Goal: Check status: Check status

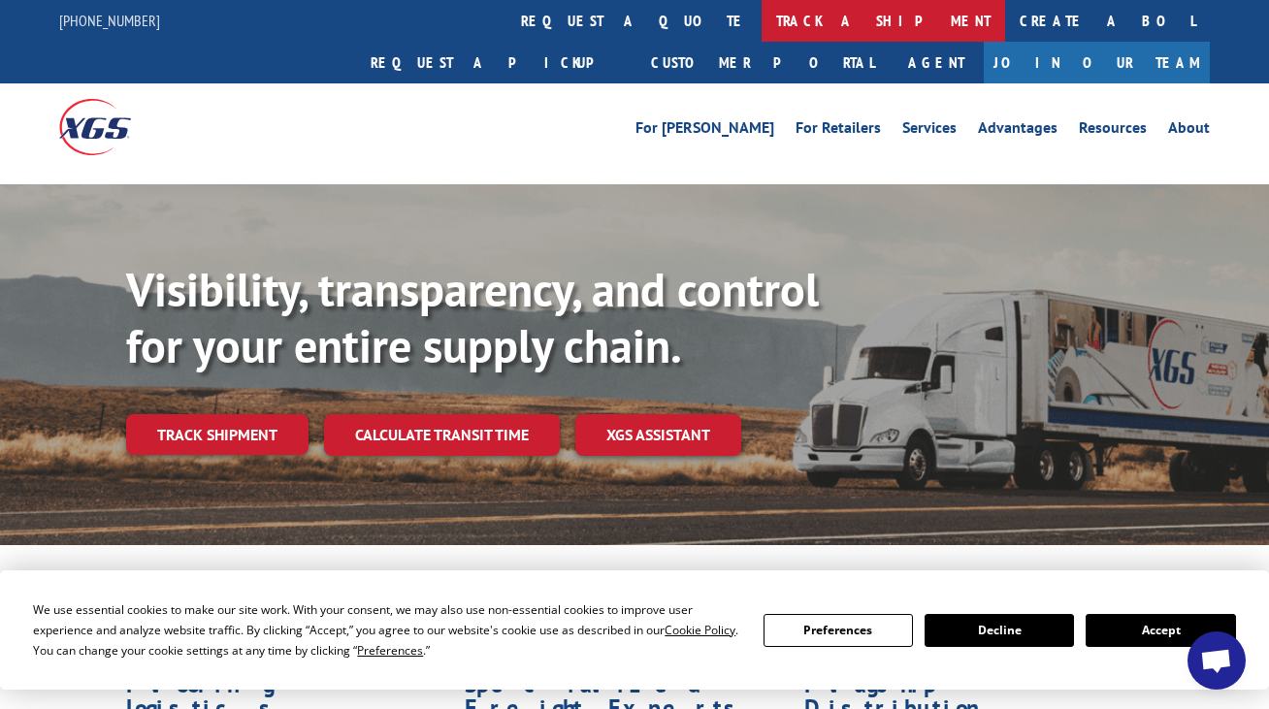
click at [761, 24] on link "track a shipment" at bounding box center [882, 21] width 243 height 42
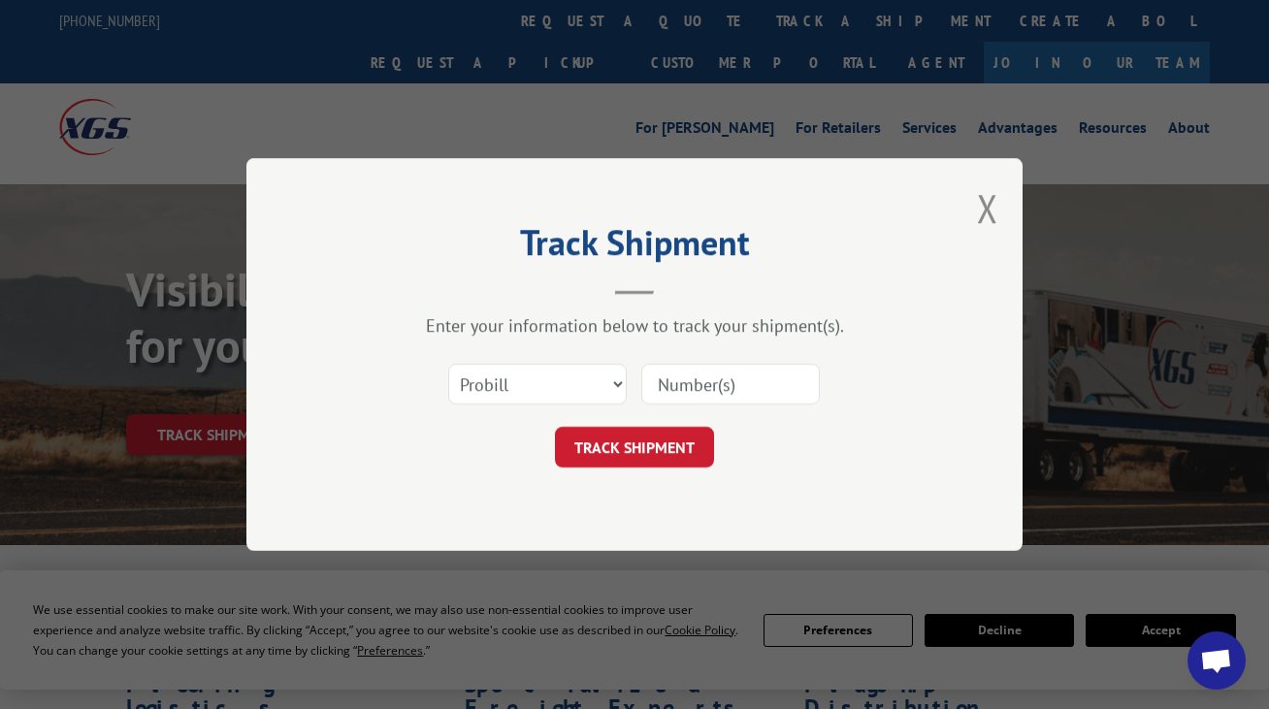
click at [696, 370] on input at bounding box center [730, 384] width 178 height 41
paste input "RFG002810735"
type input "RFG002810735"
click at [647, 436] on button "TRACK SHIPMENT" at bounding box center [634, 447] width 159 height 41
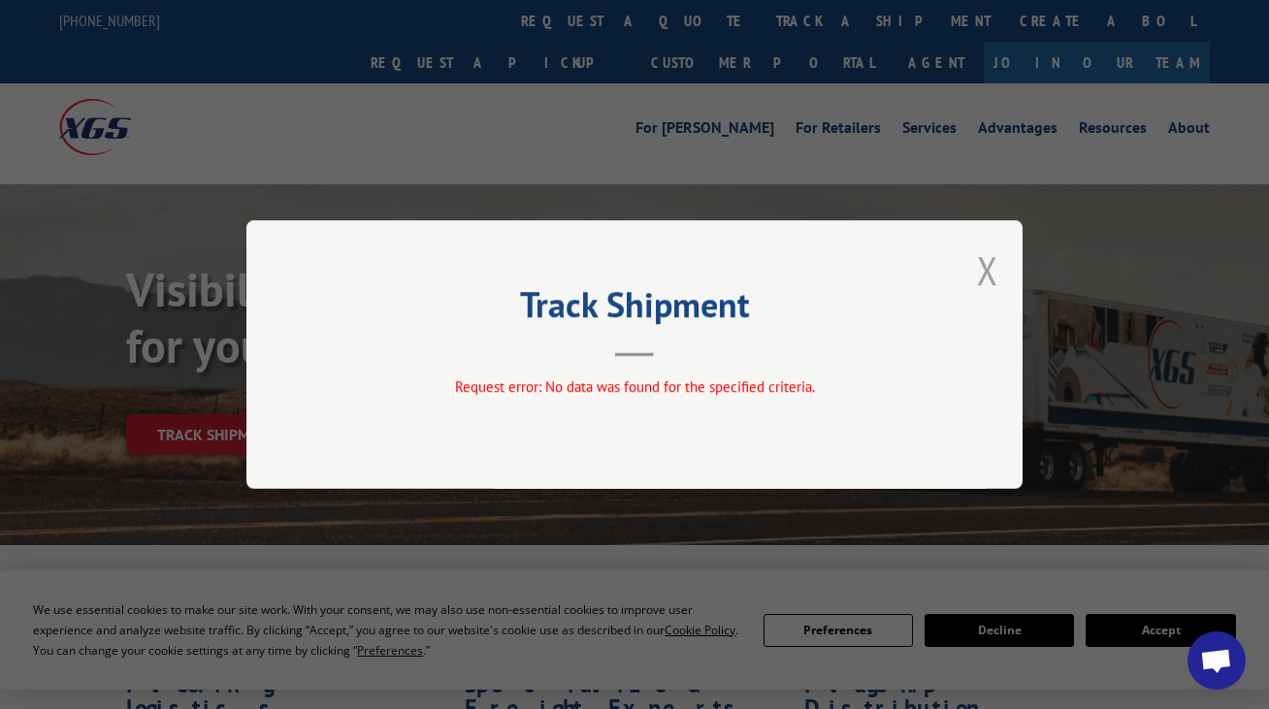
click at [996, 263] on button "Close modal" at bounding box center [987, 269] width 21 height 51
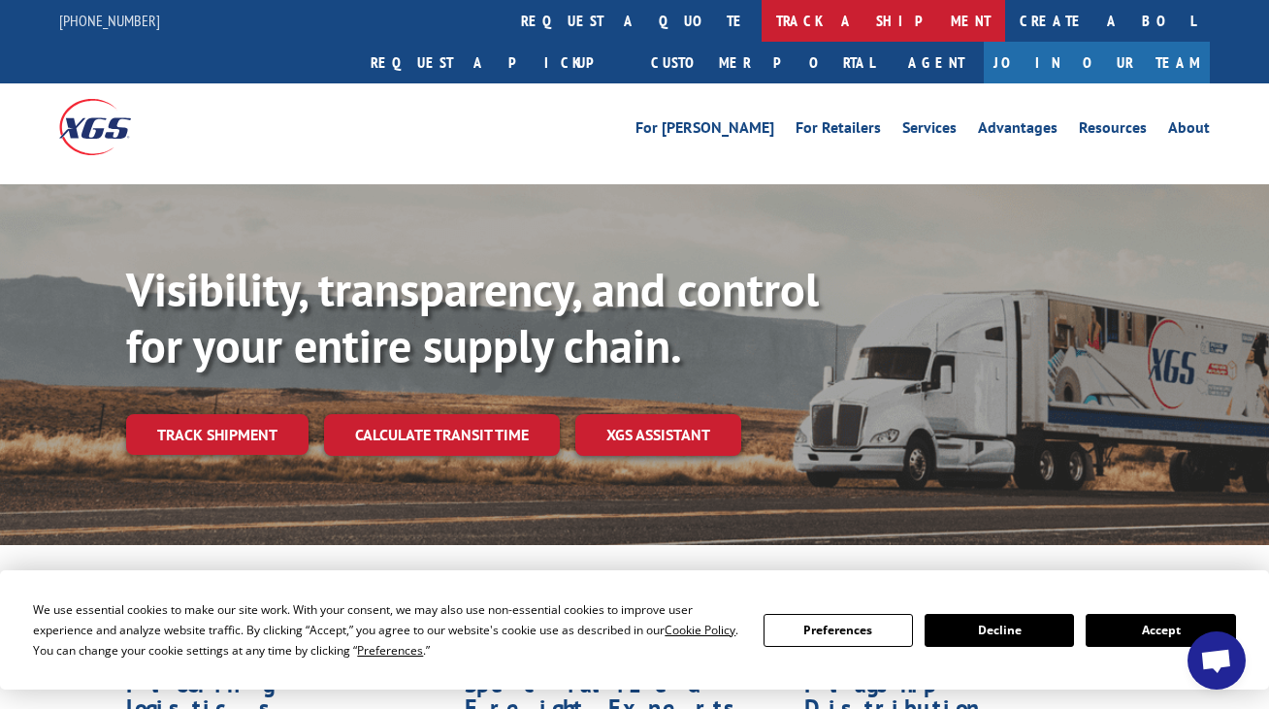
click at [761, 26] on link "track a shipment" at bounding box center [882, 21] width 243 height 42
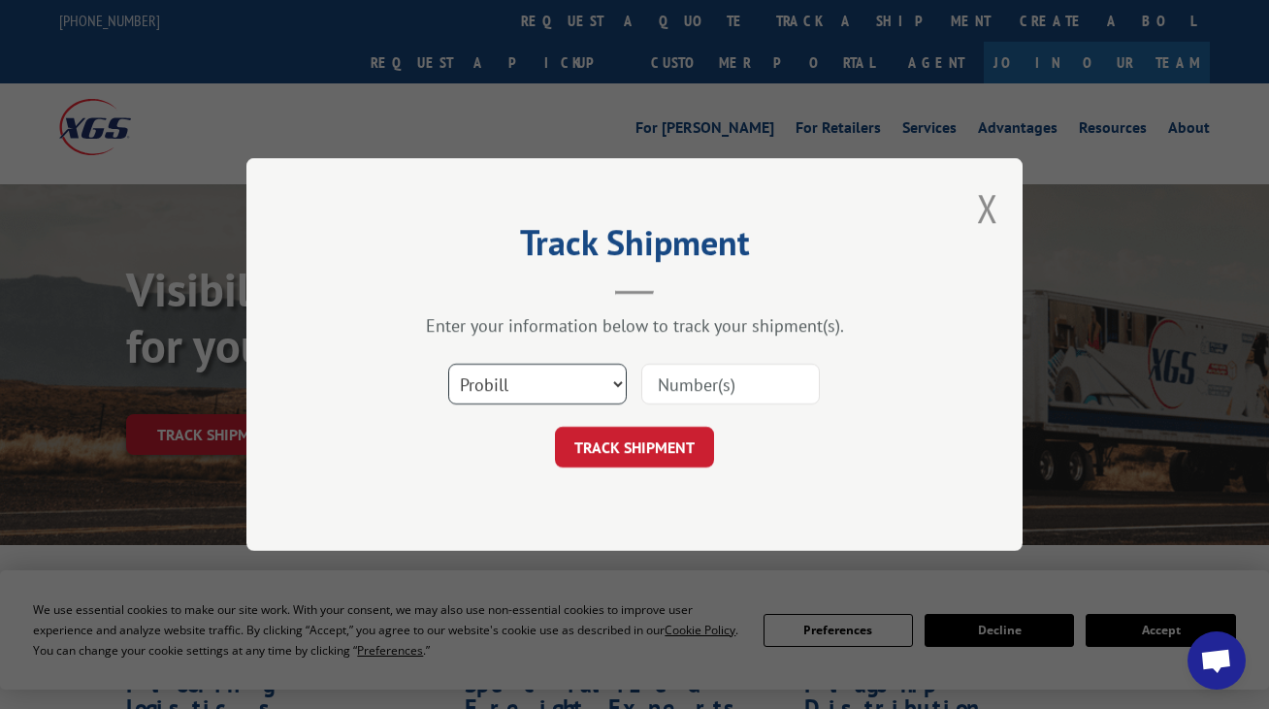
click at [585, 374] on select "Select category... Probill BOL PO" at bounding box center [537, 384] width 178 height 41
select select "bol"
click at [663, 394] on input at bounding box center [730, 384] width 178 height 41
paste input "RFG002810735"
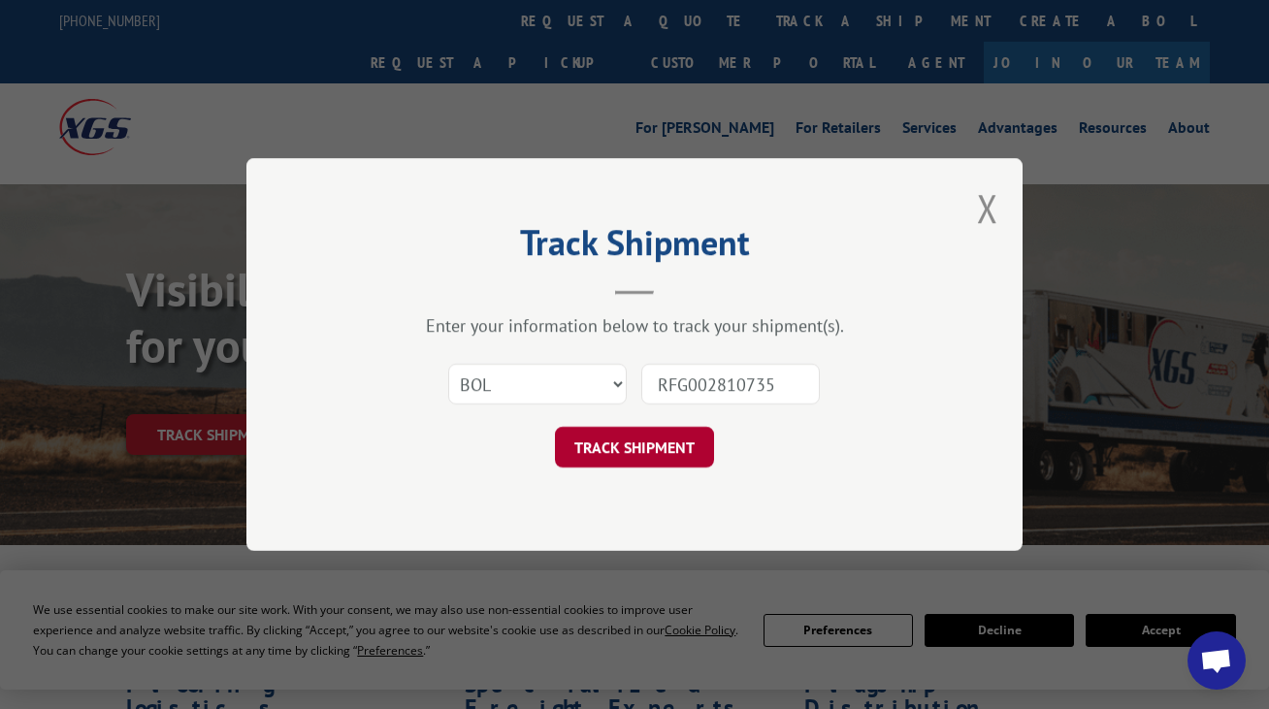
type input "RFG002810735"
click at [648, 439] on button "TRACK SHIPMENT" at bounding box center [634, 447] width 159 height 41
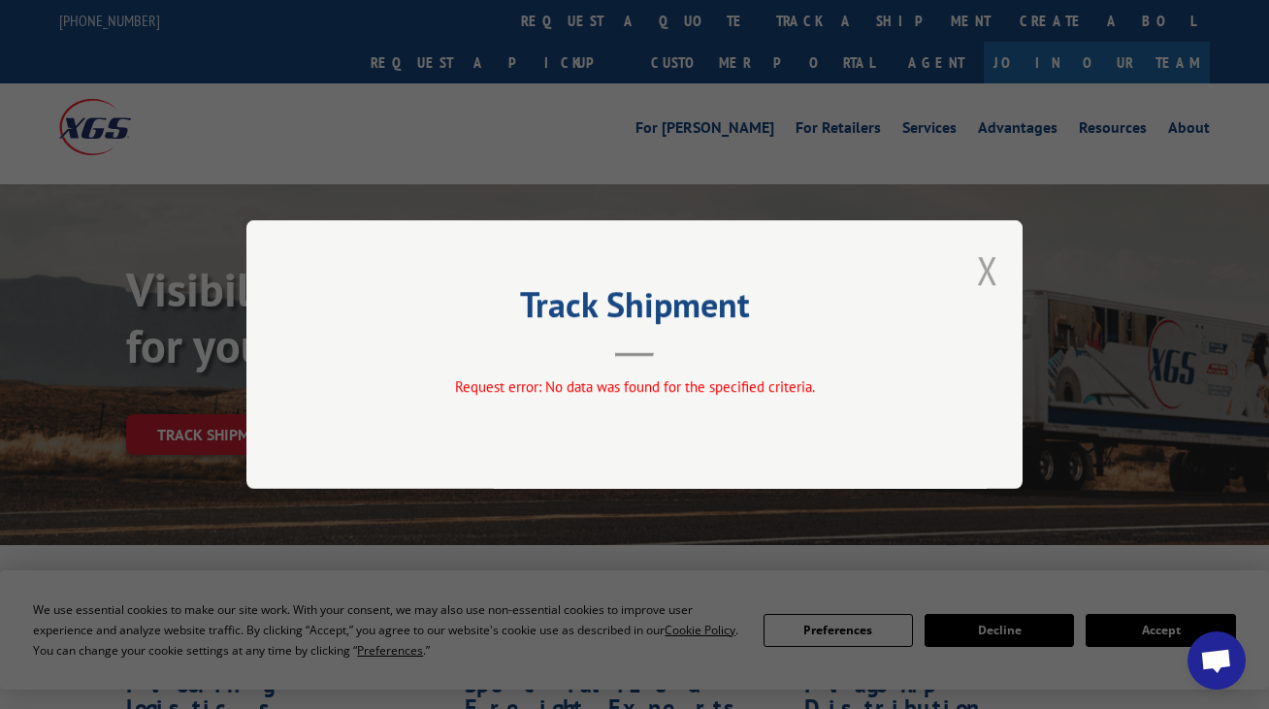
click at [982, 271] on button "Close modal" at bounding box center [987, 269] width 21 height 51
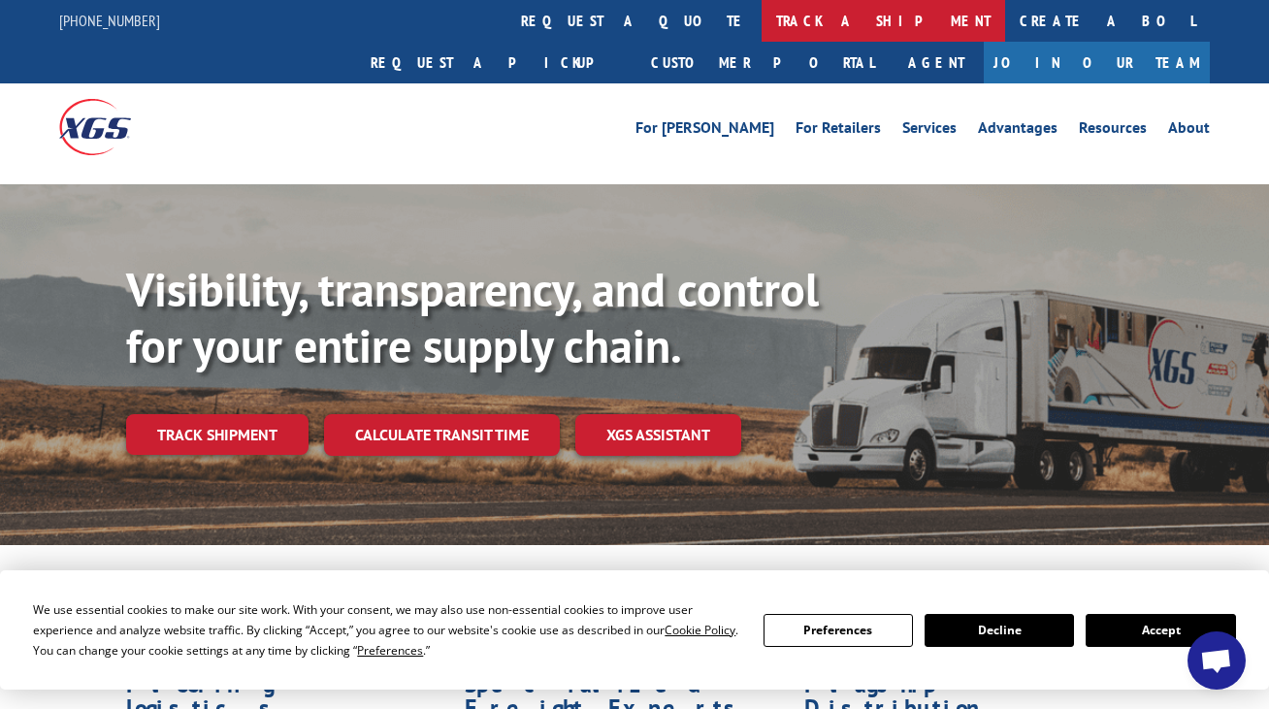
click at [761, 25] on link "track a shipment" at bounding box center [882, 21] width 243 height 42
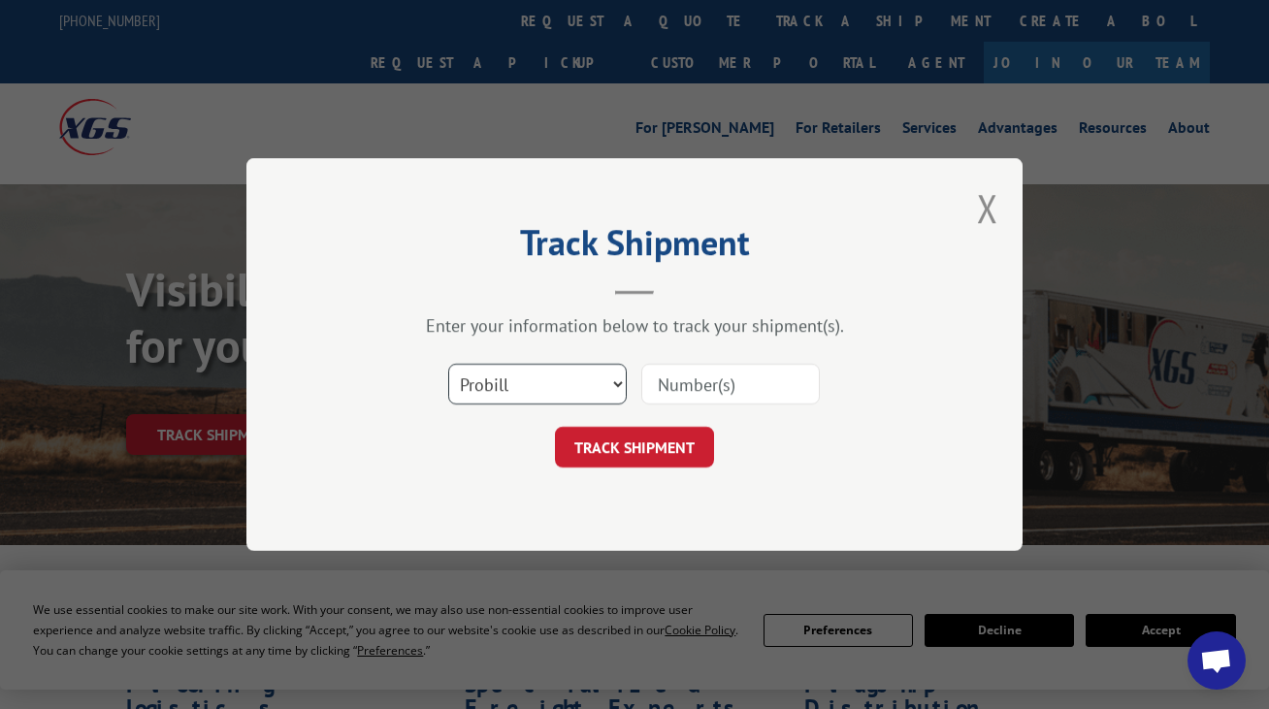
click at [606, 388] on select "Select category... Probill BOL PO" at bounding box center [537, 384] width 178 height 41
select select "po"
click at [682, 386] on input at bounding box center [730, 384] width 178 height 41
paste input "BOL0421578"
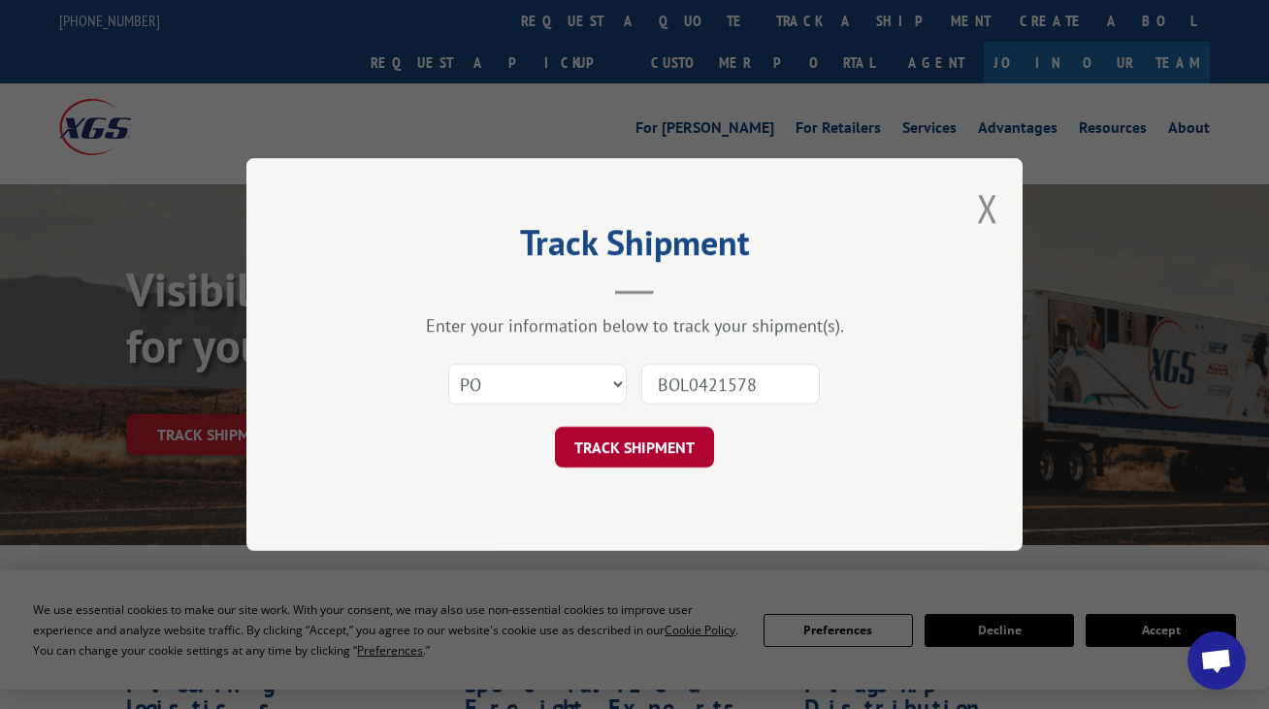
type input "BOL0421578"
click at [648, 445] on button "TRACK SHIPMENT" at bounding box center [634, 447] width 159 height 41
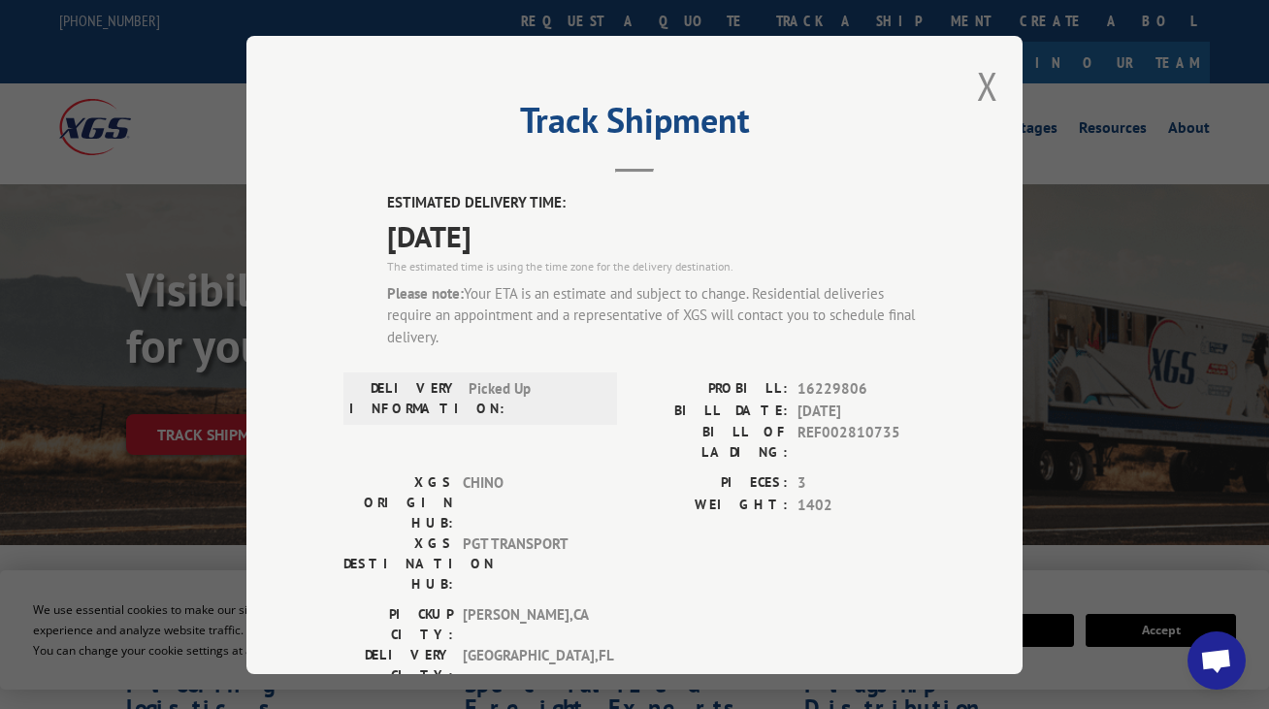
click at [831, 390] on span "16229806" at bounding box center [861, 389] width 128 height 22
copy span "16229806"
click at [987, 82] on button "Close modal" at bounding box center [987, 85] width 21 height 51
